Goal: Task Accomplishment & Management: Use online tool/utility

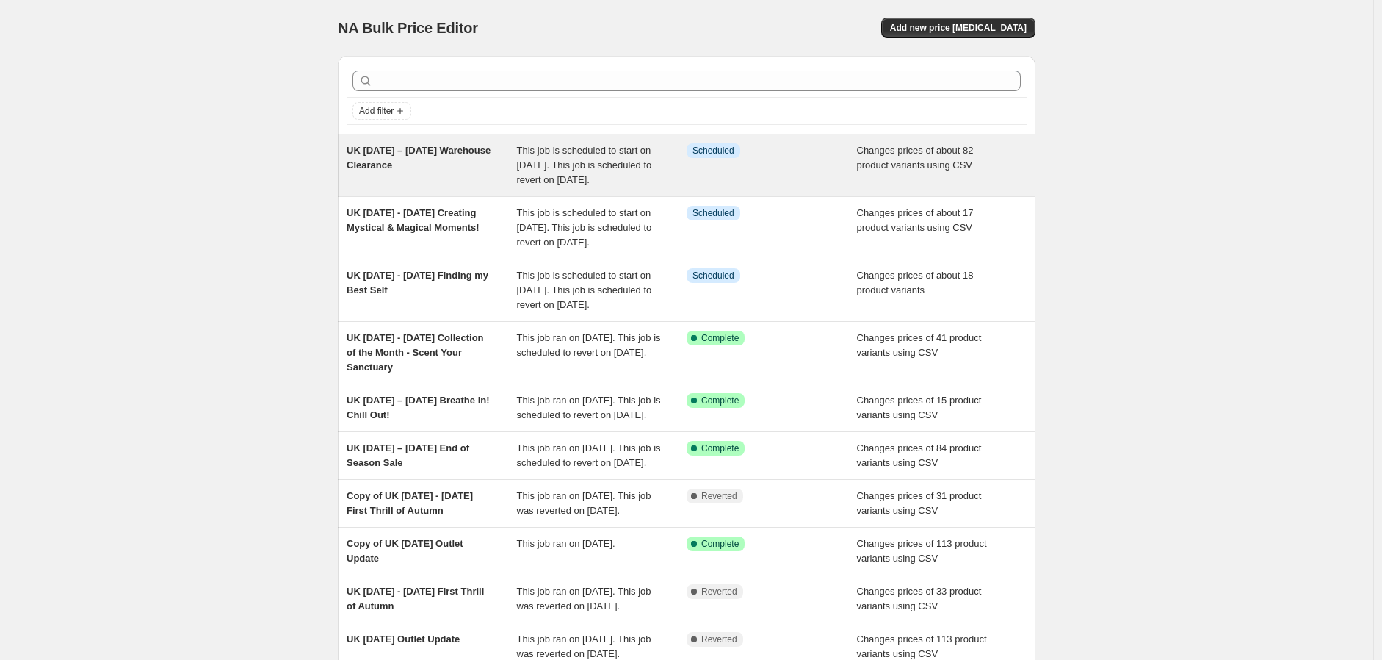
click at [439, 169] on span "UK [DATE] – [DATE] Warehouse Clearance" at bounding box center [419, 158] width 144 height 26
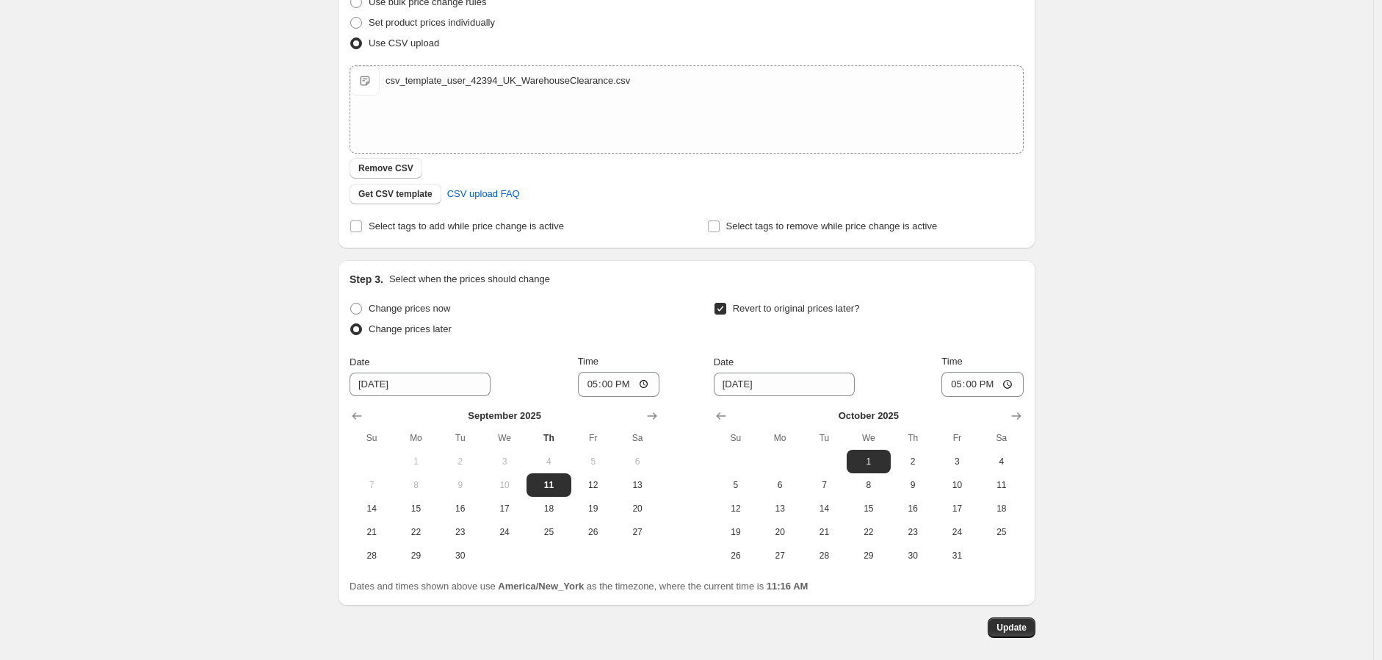
scroll to position [361, 0]
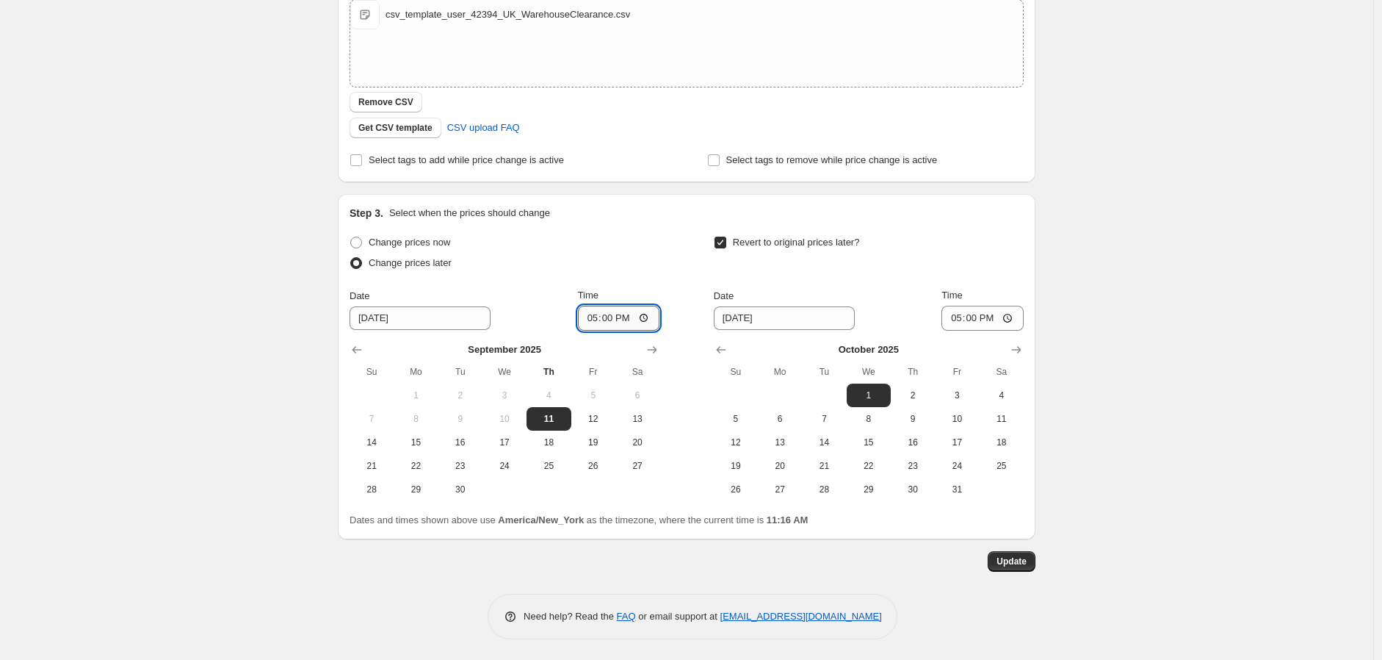
click at [629, 316] on input "17:00" at bounding box center [619, 318] width 82 height 25
click at [422, 315] on input "9/11/2025" at bounding box center [420, 318] width 141 height 24
click at [588, 420] on span "12" at bounding box center [593, 419] width 32 height 12
type input "9/12/2025"
click at [591, 317] on input "17:00" at bounding box center [619, 318] width 82 height 25
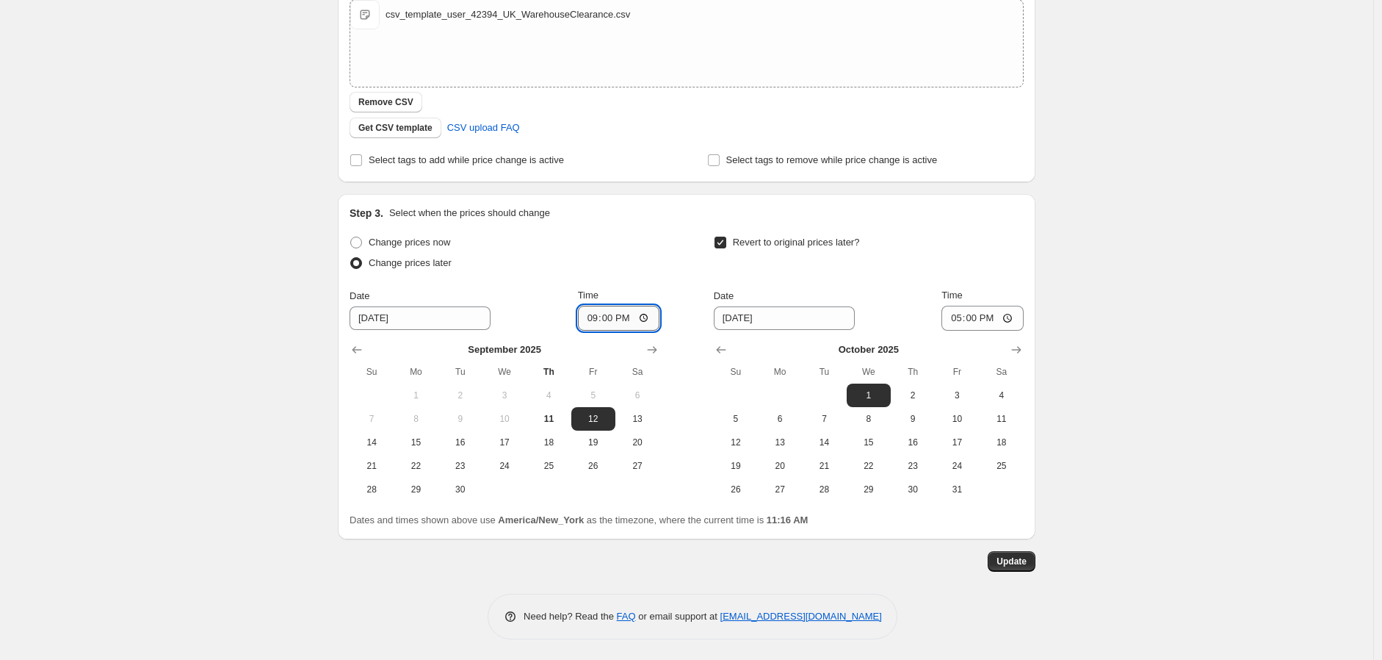
type input "09:00"
click at [1019, 560] on span "Update" at bounding box center [1012, 561] width 30 height 12
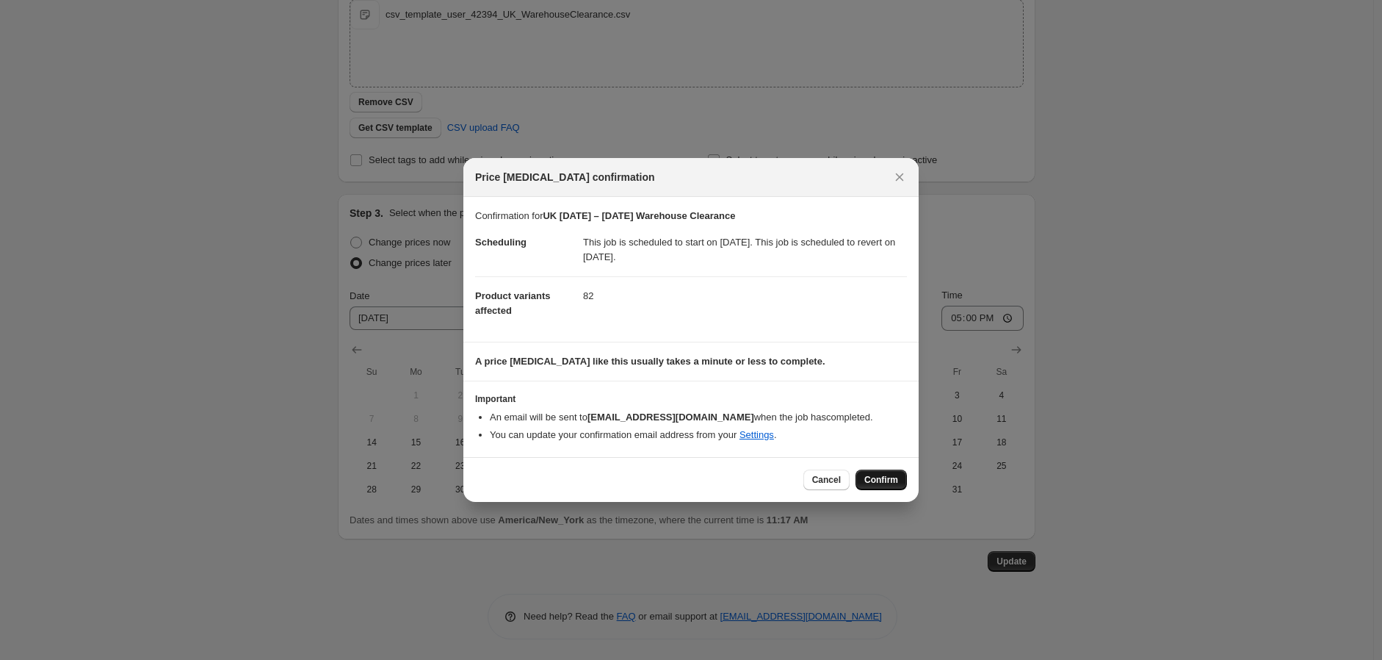
click at [895, 485] on span "Confirm" at bounding box center [882, 480] width 34 height 12
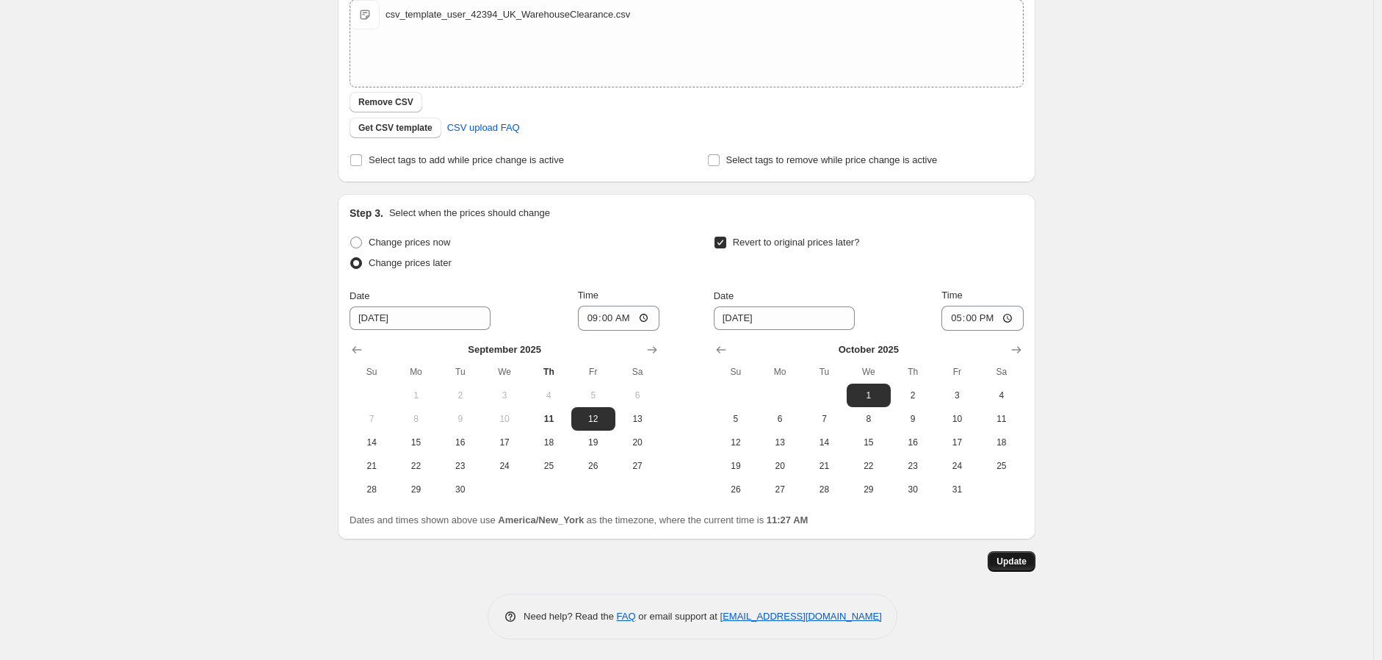
click at [1025, 551] on button "Update" at bounding box center [1012, 561] width 48 height 21
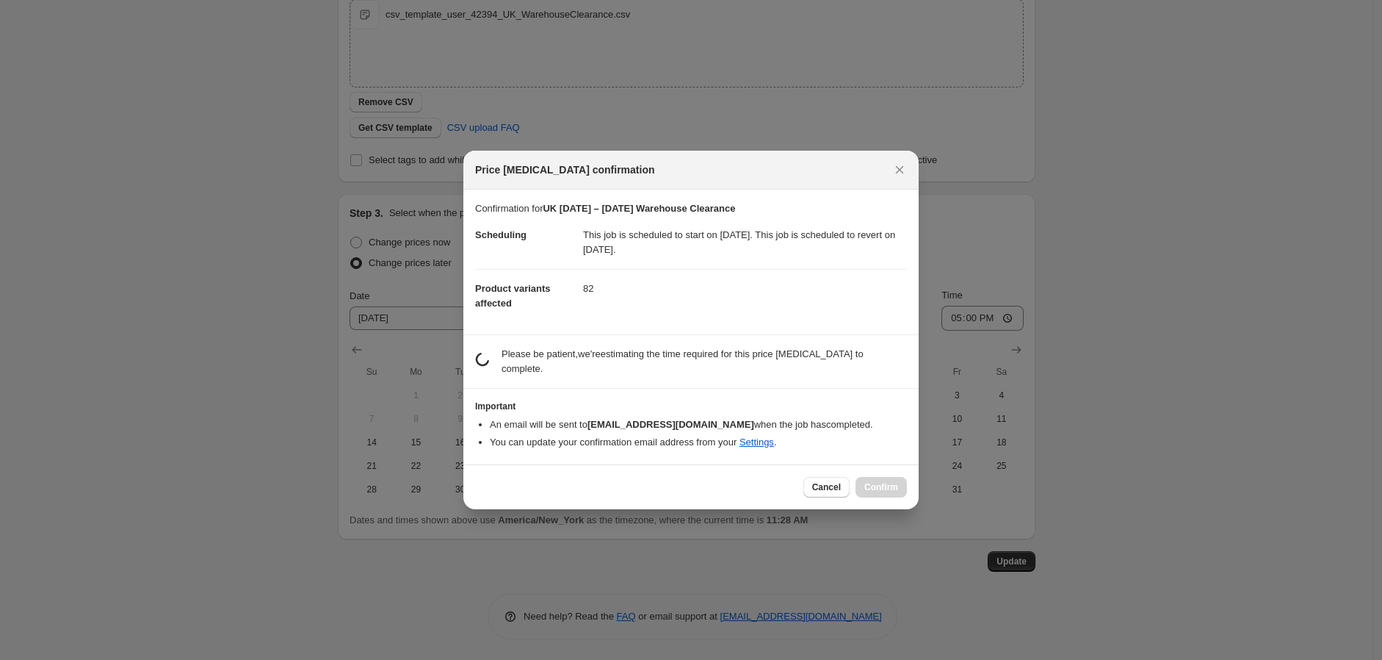
scroll to position [0, 0]
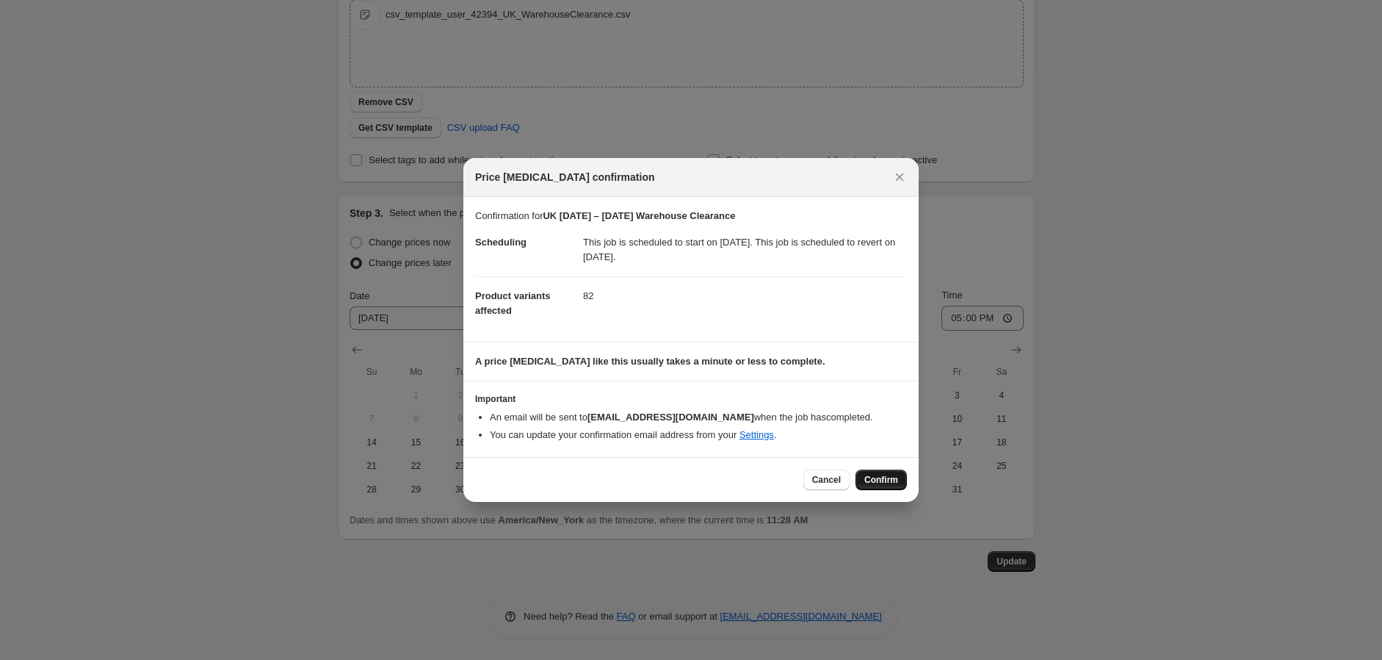
click at [871, 480] on span "Confirm" at bounding box center [882, 480] width 34 height 12
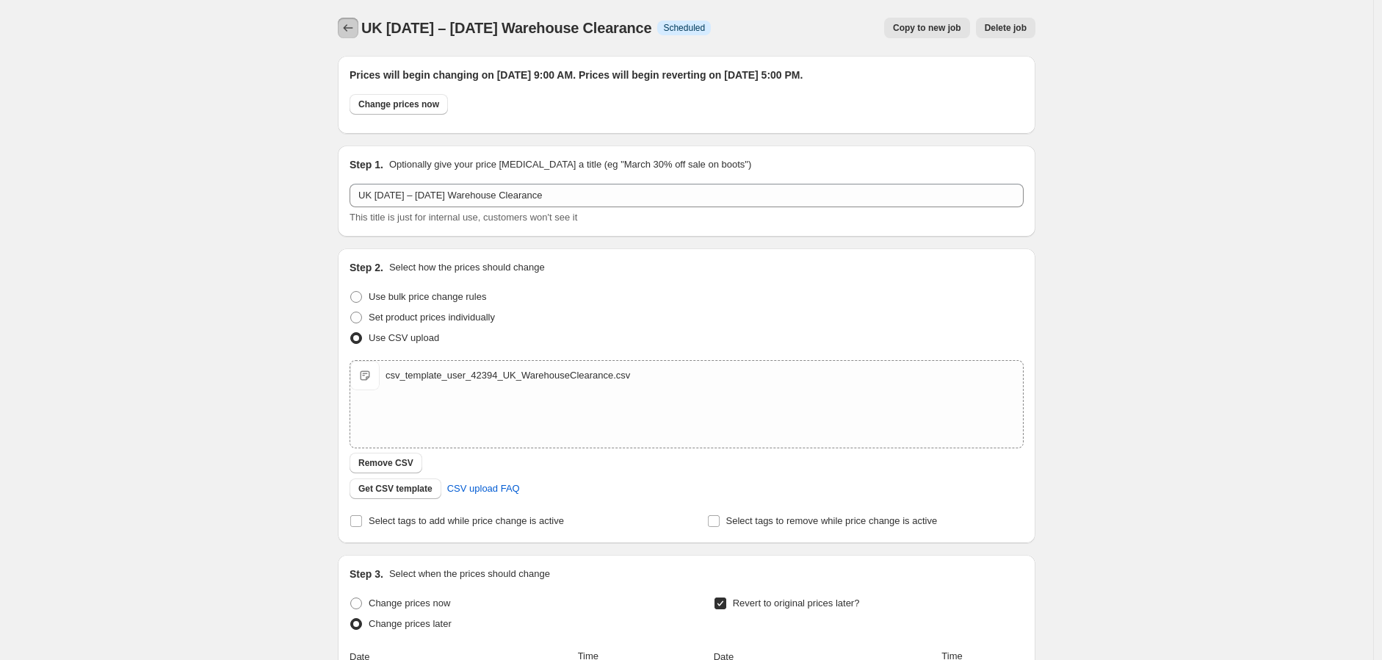
click at [350, 22] on icon "Price change jobs" at bounding box center [348, 28] width 15 height 15
